Goal: Task Accomplishment & Management: Complete application form

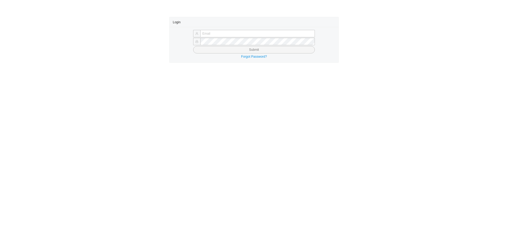
type input "butch@asbathnj.com"
click at [204, 49] on button "Submit" at bounding box center [254, 49] width 122 height 7
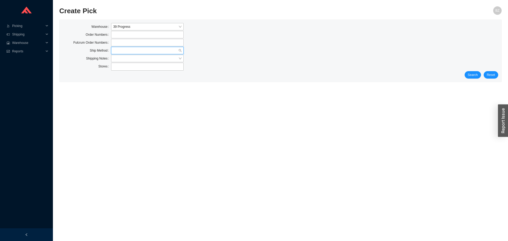
click at [124, 50] on input "search" at bounding box center [145, 50] width 65 height 7
click at [120, 74] on div "LTL" at bounding box center [147, 74] width 68 height 5
click at [466, 71] on div "Search Reset" at bounding box center [280, 74] width 435 height 7
click at [469, 72] on span "Search" at bounding box center [472, 74] width 10 height 5
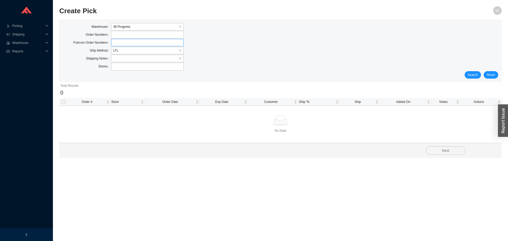
click at [120, 45] on label at bounding box center [147, 42] width 72 height 7
click at [116, 45] on input at bounding box center [114, 43] width 4 height 6
click at [119, 50] on span "LTL" at bounding box center [147, 50] width 68 height 7
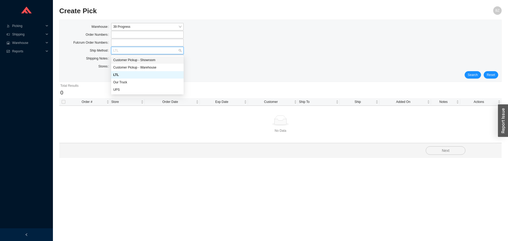
click at [132, 57] on div "Customer Pickup - Showroom" at bounding box center [147, 59] width 72 height 7
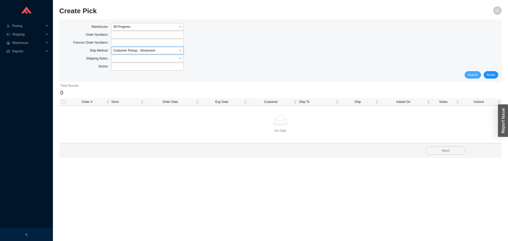
click at [476, 72] on span "Search" at bounding box center [472, 74] width 10 height 5
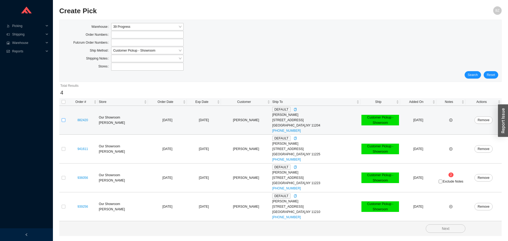
click at [63, 120] on input "checkbox" at bounding box center [64, 120] width 4 height 4
checkbox input "true"
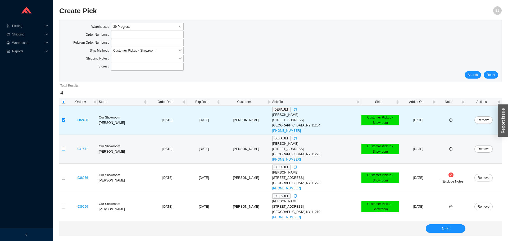
click at [62, 150] on input "checkbox" at bounding box center [64, 149] width 4 height 4
checkbox input "true"
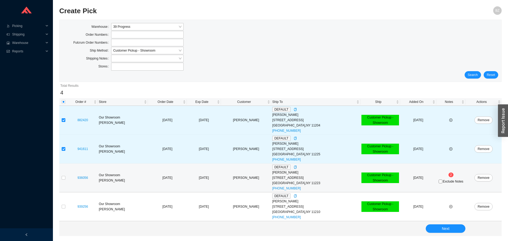
click at [61, 178] on td at bounding box center [63, 177] width 8 height 29
click at [63, 179] on input "checkbox" at bounding box center [64, 178] width 4 height 4
checkbox input "true"
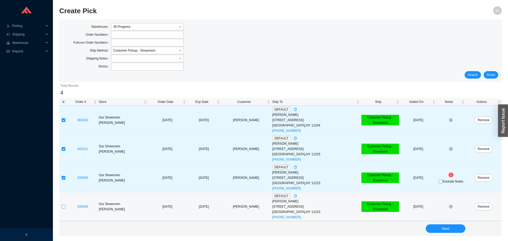
click at [63, 206] on input "checkbox" at bounding box center [64, 207] width 4 height 4
checkbox input "true"
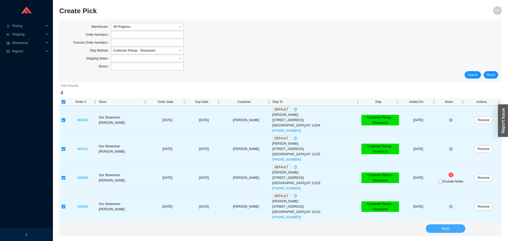
click at [445, 228] on span "Next" at bounding box center [446, 229] width 8 height 6
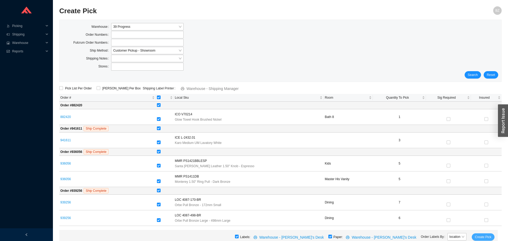
click at [480, 236] on span "Create Pick" at bounding box center [483, 236] width 16 height 5
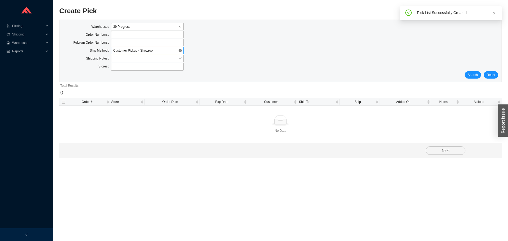
click at [121, 50] on span "Customer Pickup - Showroom" at bounding box center [147, 50] width 68 height 7
click at [122, 81] on div "Our Truck" at bounding box center [147, 82] width 68 height 5
click at [473, 71] on button "Search" at bounding box center [472, 74] width 16 height 7
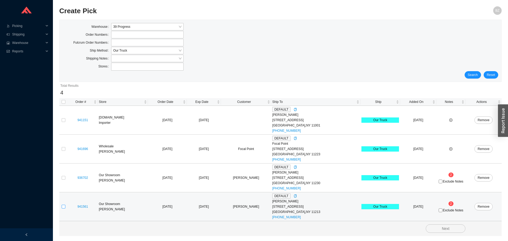
click at [63, 206] on input "checkbox" at bounding box center [64, 207] width 4 height 4
checkbox input "true"
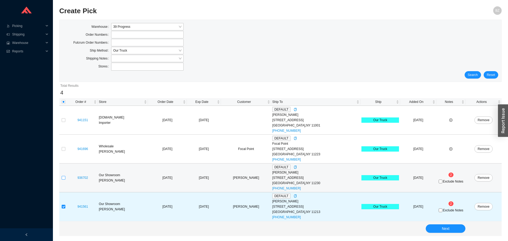
click at [63, 179] on input "checkbox" at bounding box center [64, 178] width 4 height 4
checkbox input "true"
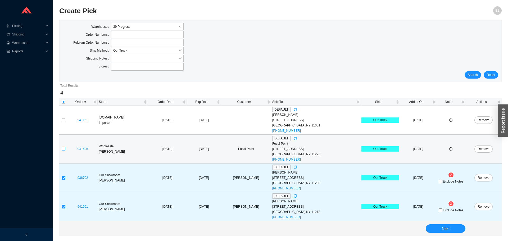
click at [63, 149] on input "checkbox" at bounding box center [64, 149] width 4 height 4
checkbox input "true"
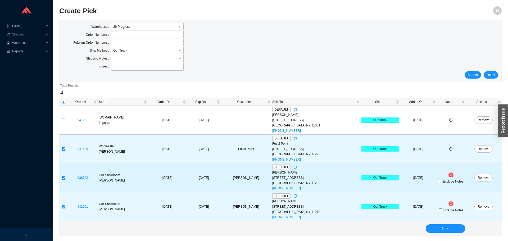
click at [437, 184] on div "Exclude Notes" at bounding box center [450, 180] width 27 height 5
click at [439, 182] on input "Exclude Notes" at bounding box center [440, 182] width 4 height 4
checkbox input "true"
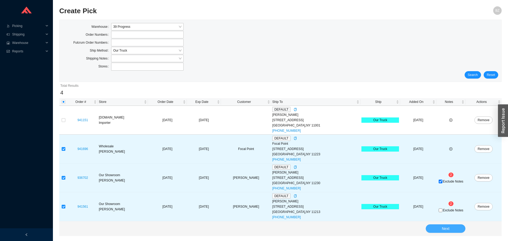
click at [443, 229] on span "Next" at bounding box center [446, 229] width 8 height 6
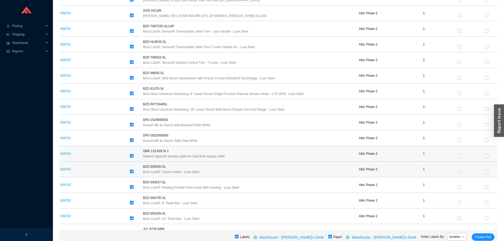
scroll to position [226, 0]
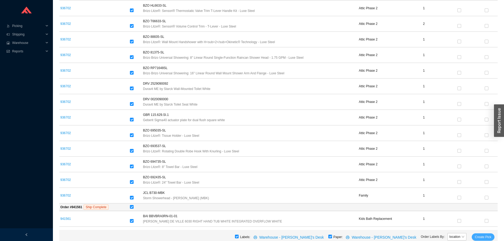
click at [489, 236] on span "Create Pick" at bounding box center [483, 236] width 16 height 5
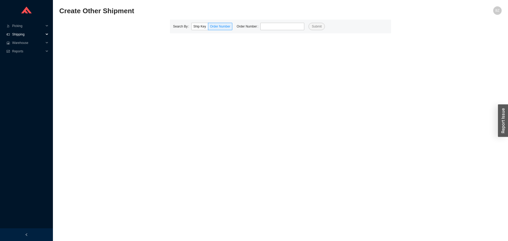
click at [22, 35] on span "Shipping" at bounding box center [28, 34] width 32 height 8
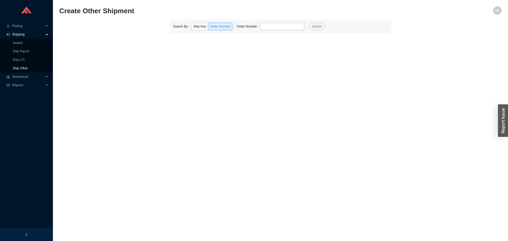
click at [17, 68] on link "Ship Other" at bounding box center [20, 68] width 15 height 4
click at [275, 35] on main "Create Other Shipment BZ Search By Ship Key Order Number Order Number Submit" at bounding box center [280, 123] width 442 height 235
click at [277, 25] on input "tel" at bounding box center [282, 26] width 44 height 7
type input "936392"
click at [308, 23] on button "Submit" at bounding box center [316, 26] width 16 height 7
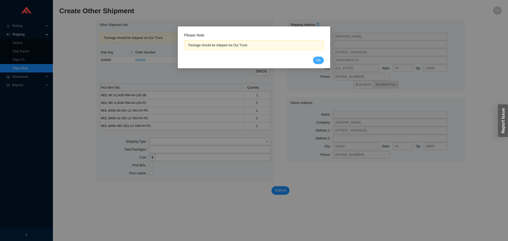
click at [322, 61] on button "OK" at bounding box center [318, 60] width 11 height 7
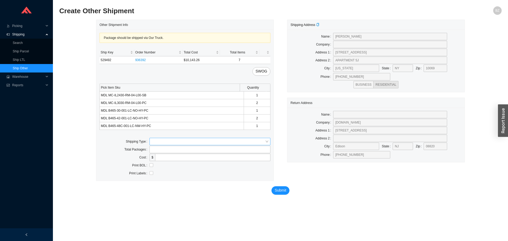
click at [160, 140] on input "search" at bounding box center [207, 141] width 113 height 7
click at [160, 152] on div "Our Truck" at bounding box center [209, 151] width 117 height 5
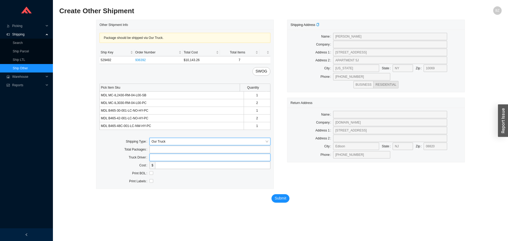
click at [172, 156] on input "text" at bounding box center [209, 157] width 121 height 7
type input "bz"
click at [150, 172] on input "checkbox" at bounding box center [151, 173] width 4 height 4
checkbox input "true"
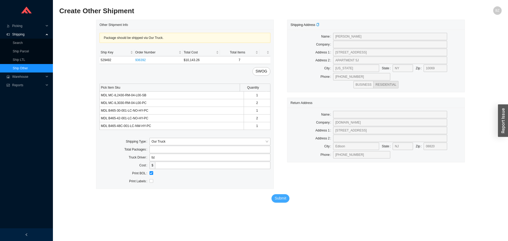
click at [276, 199] on span "Submit" at bounding box center [280, 198] width 12 height 6
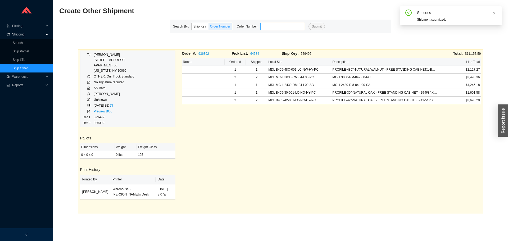
click at [267, 24] on input "tel" at bounding box center [282, 26] width 44 height 7
type input "933864"
click at [308, 23] on button "Submit" at bounding box center [316, 26] width 16 height 7
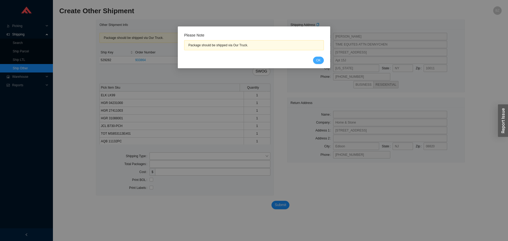
click at [318, 59] on span "OK" at bounding box center [318, 60] width 4 height 5
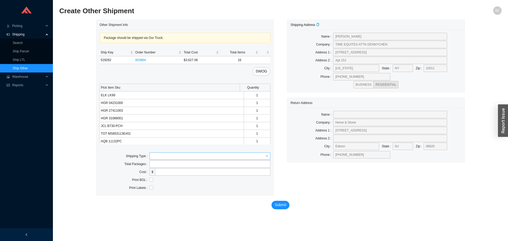
click at [162, 154] on input "search" at bounding box center [207, 156] width 113 height 7
click at [156, 164] on div "Our Truck" at bounding box center [209, 165] width 117 height 5
click at [159, 173] on input "text" at bounding box center [209, 171] width 121 height 7
type input "bz"
click at [150, 188] on input "checkbox" at bounding box center [151, 188] width 4 height 4
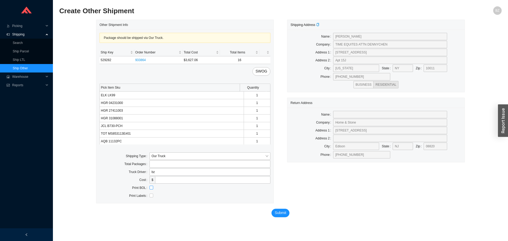
checkbox input "true"
click at [281, 214] on span "Submit" at bounding box center [280, 213] width 12 height 6
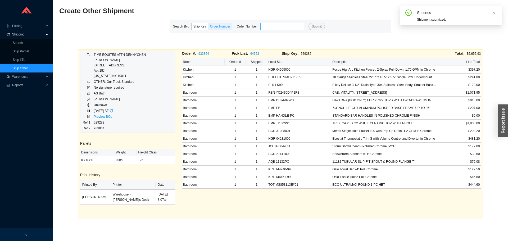
click at [284, 24] on input "tel" at bounding box center [282, 26] width 44 height 7
type input "937955"
click at [308, 23] on button "Submit" at bounding box center [316, 26] width 16 height 7
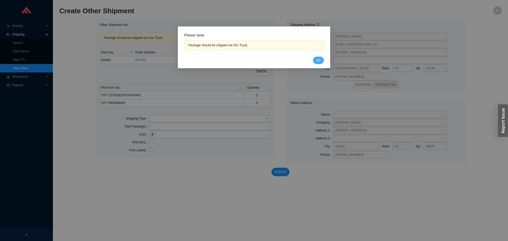
click at [314, 58] on button "OK" at bounding box center [318, 60] width 11 height 7
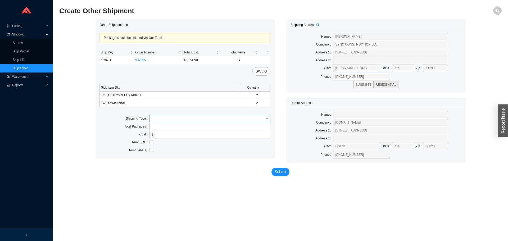
click at [158, 118] on input "search" at bounding box center [207, 118] width 113 height 7
click at [159, 125] on div "Our Truck" at bounding box center [209, 127] width 121 height 7
click at [165, 135] on input "text" at bounding box center [209, 134] width 121 height 7
type input "bz"
click at [152, 149] on input "checkbox" at bounding box center [151, 150] width 4 height 4
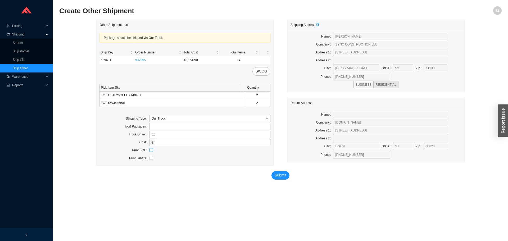
checkbox input "true"
click at [276, 174] on span "Submit" at bounding box center [280, 175] width 12 height 6
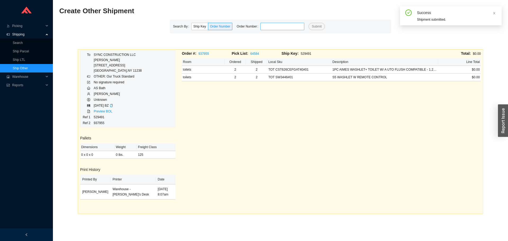
click at [281, 28] on input "tel" at bounding box center [282, 26] width 44 height 7
type input "936181"
click at [308, 23] on button "Submit" at bounding box center [316, 26] width 16 height 7
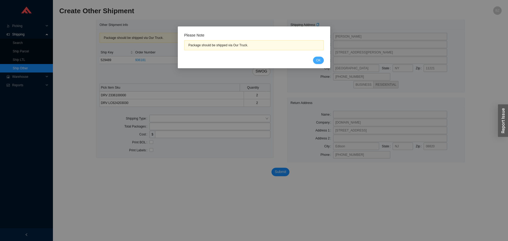
click at [316, 59] on span "OK" at bounding box center [318, 60] width 4 height 5
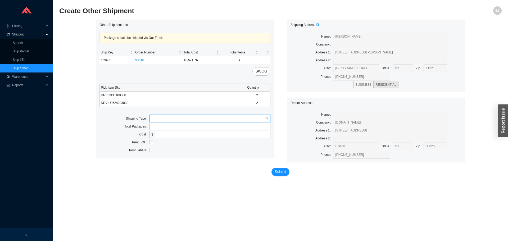
click at [156, 118] on input "search" at bounding box center [207, 118] width 113 height 7
click at [160, 126] on div "Our Truck" at bounding box center [209, 128] width 117 height 5
click at [164, 129] on input "tel" at bounding box center [209, 126] width 121 height 7
click at [178, 136] on input "text" at bounding box center [209, 134] width 121 height 7
type input "bz"
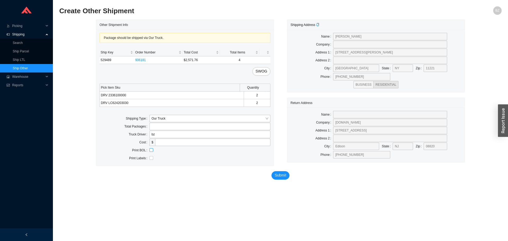
click at [151, 149] on input "checkbox" at bounding box center [151, 150] width 4 height 4
checkbox input "true"
click at [280, 175] on span "Submit" at bounding box center [280, 175] width 12 height 6
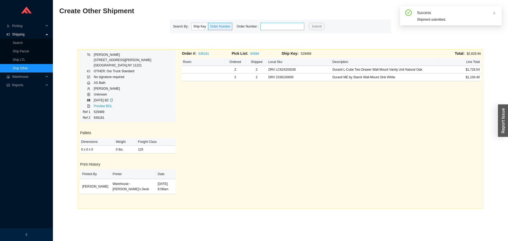
click at [291, 28] on input "tel" at bounding box center [282, 26] width 44 height 7
click at [308, 23] on button "Submit" at bounding box center [316, 26] width 16 height 7
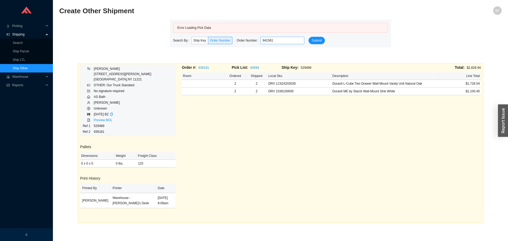
click at [272, 40] on input "941561" at bounding box center [282, 40] width 44 height 7
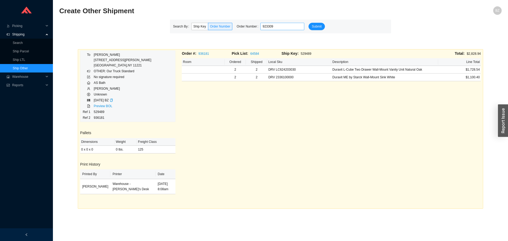
type input "923309"
click at [308, 23] on button "Submit" at bounding box center [316, 26] width 16 height 7
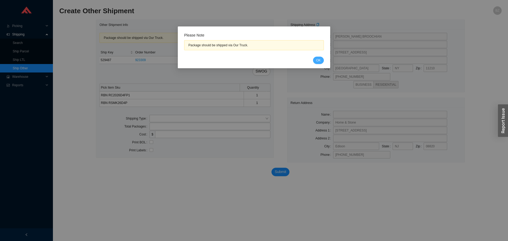
click at [319, 60] on span "OK" at bounding box center [318, 60] width 4 height 5
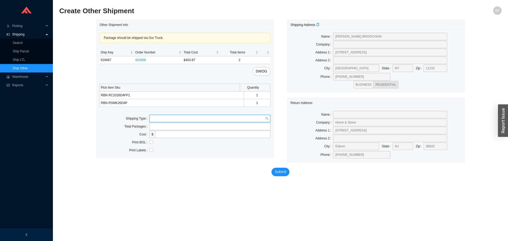
click at [156, 117] on input "search" at bounding box center [207, 118] width 113 height 7
click at [160, 128] on div "Our Truck" at bounding box center [209, 128] width 117 height 5
drag, startPoint x: 171, startPoint y: 131, endPoint x: 176, endPoint y: 138, distance: 9.0
click at [171, 131] on input "text" at bounding box center [209, 134] width 121 height 7
type input "bz"
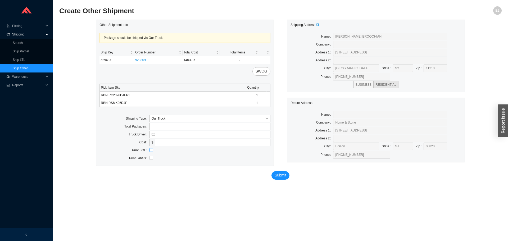
click at [153, 150] on input "checkbox" at bounding box center [151, 150] width 4 height 4
checkbox input "true"
drag, startPoint x: 277, startPoint y: 173, endPoint x: 263, endPoint y: 173, distance: 13.7
click at [277, 173] on span "Submit" at bounding box center [280, 175] width 12 height 6
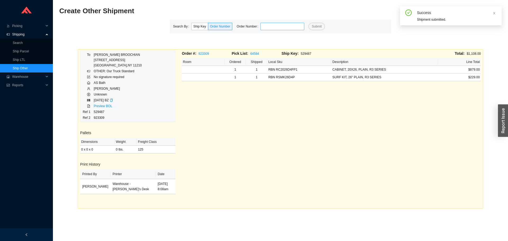
click at [272, 28] on input "tel" at bounding box center [282, 26] width 44 height 7
click at [308, 23] on button "Submit" at bounding box center [316, 26] width 16 height 7
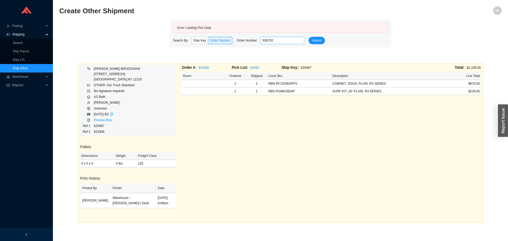
click at [273, 42] on input "936702" at bounding box center [282, 40] width 44 height 7
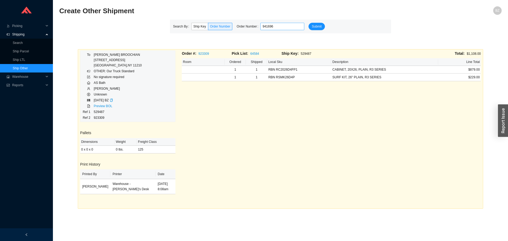
click at [308, 23] on button "Submit" at bounding box center [316, 26] width 16 height 7
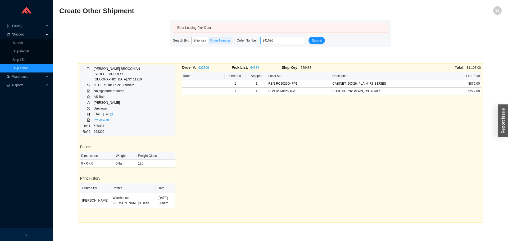
click at [269, 40] on input "941696" at bounding box center [282, 40] width 44 height 7
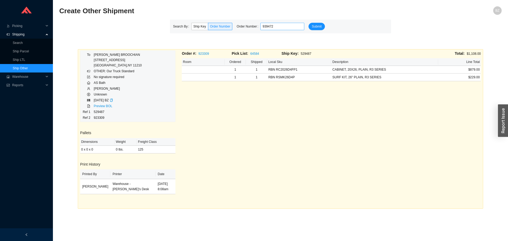
type input "939472"
click at [308, 23] on button "Submit" at bounding box center [316, 26] width 16 height 7
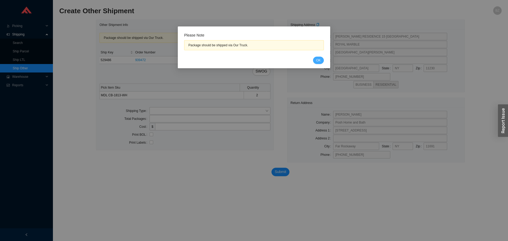
click at [319, 60] on span "OK" at bounding box center [318, 60] width 4 height 5
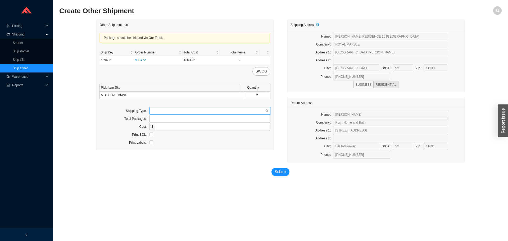
click at [157, 112] on input "search" at bounding box center [207, 110] width 113 height 7
click at [159, 119] on div "Our Truck" at bounding box center [209, 120] width 117 height 5
click at [164, 122] on input "tel" at bounding box center [209, 118] width 121 height 7
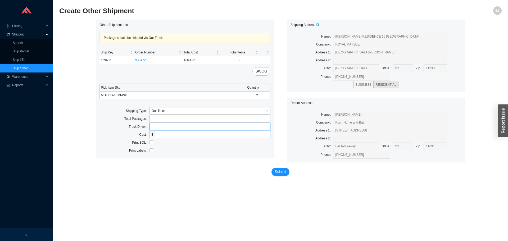
drag, startPoint x: 168, startPoint y: 129, endPoint x: 174, endPoint y: 131, distance: 6.0
click at [168, 129] on input "text" at bounding box center [209, 126] width 121 height 7
type input "bz"
click at [150, 141] on input "checkbox" at bounding box center [151, 142] width 4 height 4
checkbox input "true"
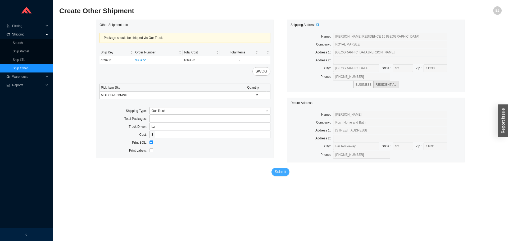
click at [280, 171] on span "Submit" at bounding box center [280, 172] width 12 height 6
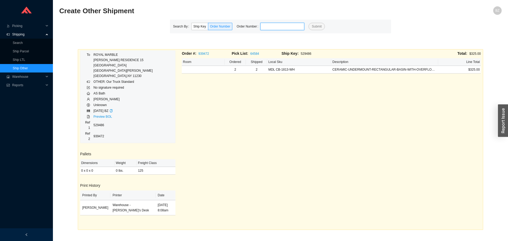
click at [289, 29] on input "tel" at bounding box center [282, 26] width 44 height 7
type input "941561"
click at [308, 23] on button "Submit" at bounding box center [316, 26] width 16 height 7
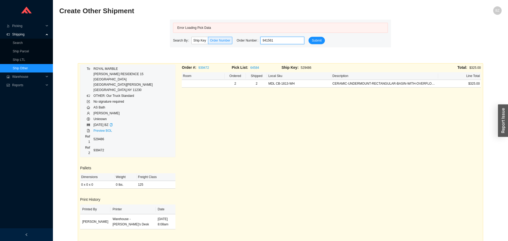
click at [275, 41] on input "941561" at bounding box center [282, 40] width 44 height 7
click at [308, 37] on button "Submit" at bounding box center [316, 40] width 16 height 7
click at [314, 41] on span "Submit" at bounding box center [316, 40] width 10 height 5
click at [272, 40] on input "941561" at bounding box center [282, 40] width 44 height 7
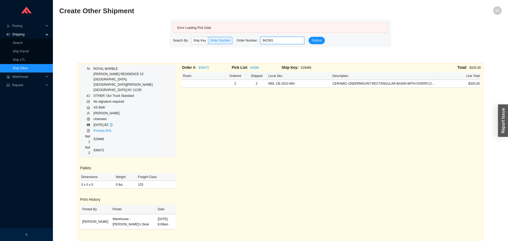
click at [272, 40] on input "941561" at bounding box center [282, 40] width 44 height 7
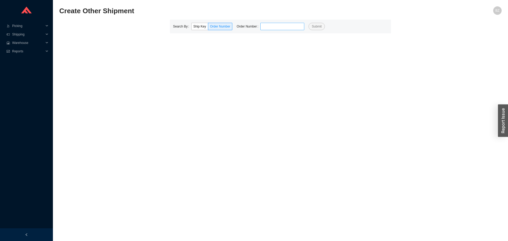
click at [269, 26] on input "tel" at bounding box center [282, 26] width 44 height 7
click at [261, 24] on input "tel" at bounding box center [282, 26] width 44 height 7
type input "941561"
click at [308, 23] on button "Submit" at bounding box center [316, 26] width 16 height 7
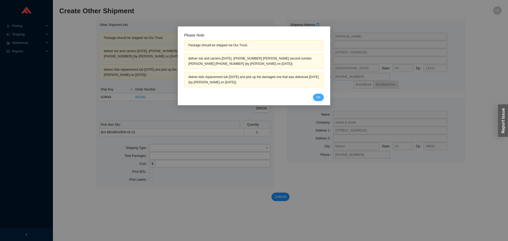
click at [316, 95] on span "OK" at bounding box center [318, 97] width 4 height 5
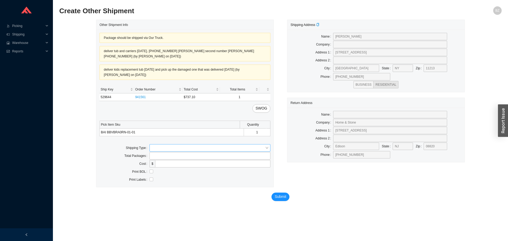
click at [167, 150] on input "search" at bounding box center [207, 147] width 113 height 7
click at [166, 155] on div "Our Truck" at bounding box center [209, 157] width 117 height 5
click at [167, 160] on input "text" at bounding box center [209, 163] width 121 height 7
type input "bz"
click at [150, 180] on input "checkbox" at bounding box center [151, 179] width 4 height 4
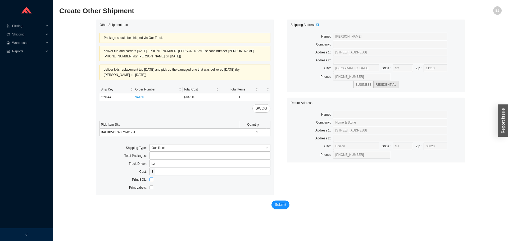
checkbox input "true"
click at [277, 205] on span "Submit" at bounding box center [280, 204] width 12 height 6
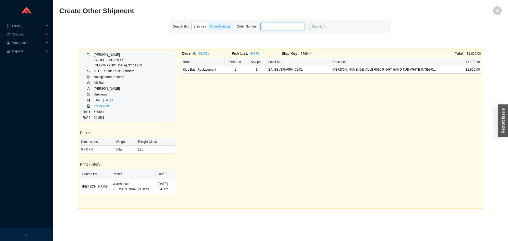
click at [288, 23] on input "tel" at bounding box center [282, 26] width 44 height 7
type input "936702"
click at [308, 23] on button "Submit" at bounding box center [316, 26] width 16 height 7
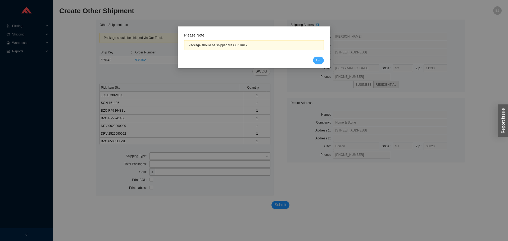
click at [317, 57] on button "OK" at bounding box center [318, 60] width 11 height 7
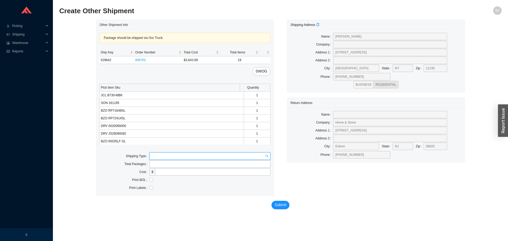
click at [186, 157] on input "search" at bounding box center [207, 156] width 113 height 7
click at [177, 164] on div "Our Truck" at bounding box center [209, 165] width 117 height 5
click at [168, 174] on input "text" at bounding box center [209, 171] width 121 height 7
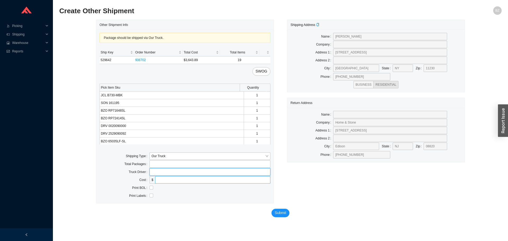
type input "bz"
click at [151, 186] on input "checkbox" at bounding box center [151, 188] width 4 height 4
checkbox input "true"
click at [277, 213] on span "Submit" at bounding box center [280, 213] width 12 height 6
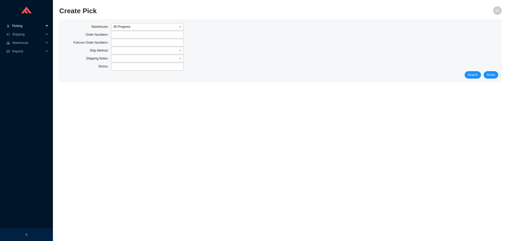
click at [21, 26] on span "Picking" at bounding box center [28, 26] width 32 height 8
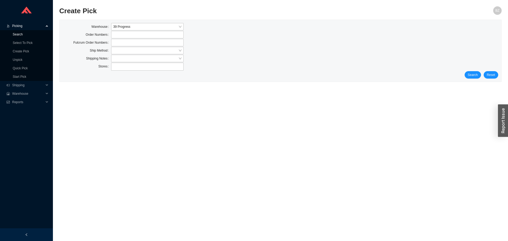
click at [20, 34] on link "Search" at bounding box center [18, 35] width 10 height 4
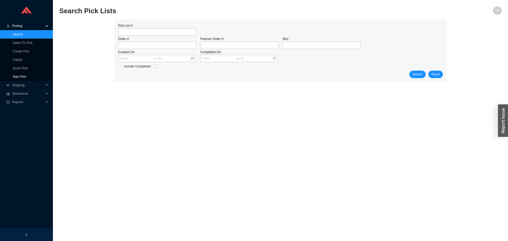
click at [19, 75] on link "Start Pick" at bounding box center [19, 77] width 13 height 4
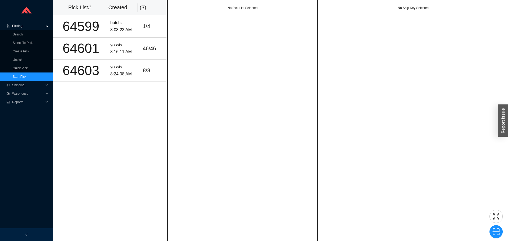
click at [21, 26] on span "Picking" at bounding box center [28, 26] width 32 height 8
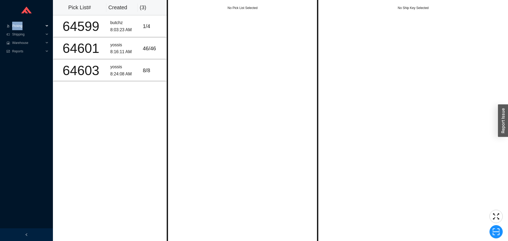
click at [21, 26] on span "Picking" at bounding box center [28, 26] width 32 height 8
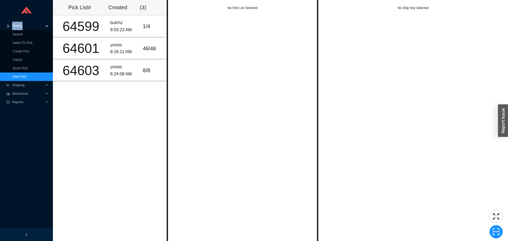
click at [22, 75] on link "Start Pick" at bounding box center [19, 77] width 13 height 4
click at [86, 26] on div "64599" at bounding box center [81, 26] width 50 height 13
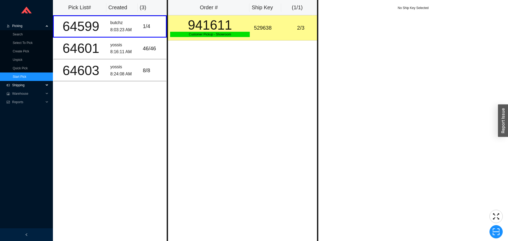
click at [19, 86] on span "Shipping" at bounding box center [28, 85] width 32 height 8
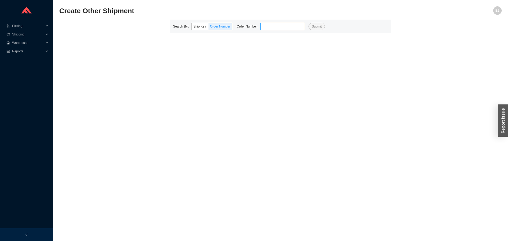
click at [271, 26] on input "tel" at bounding box center [282, 26] width 44 height 7
click at [308, 23] on button "Submit" at bounding box center [316, 26] width 16 height 7
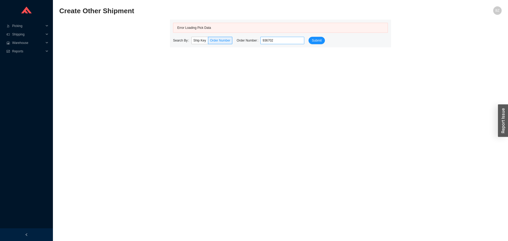
click at [270, 42] on input "936702" at bounding box center [282, 40] width 44 height 7
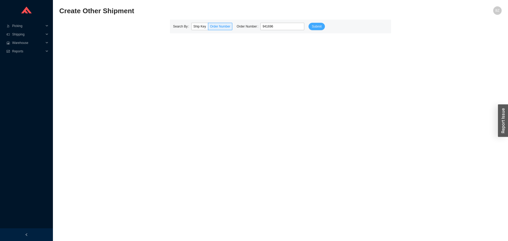
type input "941696"
click at [311, 28] on span "Submit" at bounding box center [316, 26] width 10 height 5
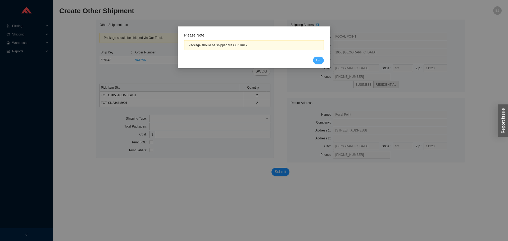
click at [316, 60] on span "OK" at bounding box center [318, 60] width 4 height 5
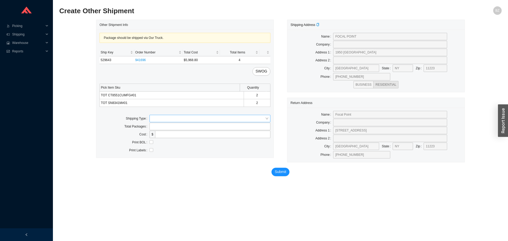
click at [168, 117] on input "search" at bounding box center [207, 118] width 113 height 7
click at [159, 126] on div "Our Truck" at bounding box center [209, 128] width 117 height 5
click at [167, 136] on input "text" at bounding box center [209, 134] width 121 height 7
type input "bz"
click at [149, 150] on input "checkbox" at bounding box center [151, 150] width 4 height 4
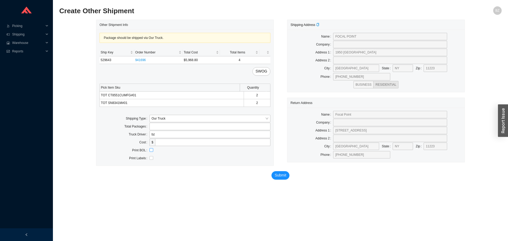
checkbox input "true"
click at [279, 175] on span "Submit" at bounding box center [280, 175] width 12 height 6
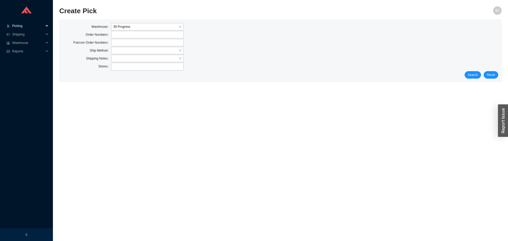
click at [15, 24] on span "Picking" at bounding box center [28, 26] width 32 height 8
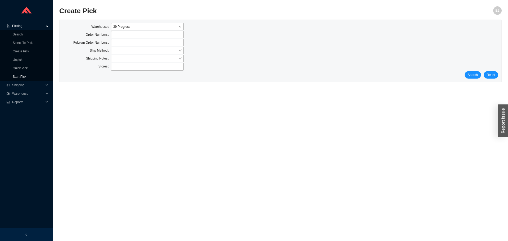
click at [24, 75] on link "Start Pick" at bounding box center [19, 77] width 13 height 4
